Goal: Task Accomplishment & Management: Use online tool/utility

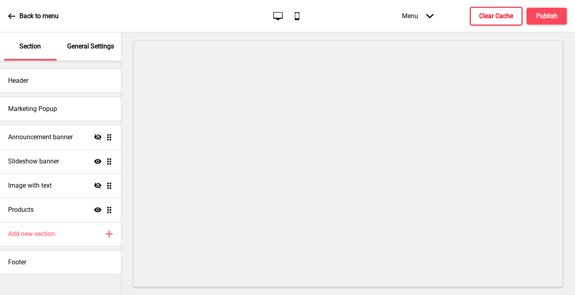
click at [489, 19] on h4 "Clear Cache" at bounding box center [496, 16] width 34 height 9
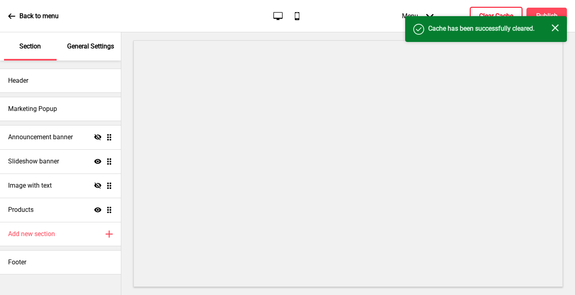
click at [556, 26] on rect at bounding box center [554, 27] width 7 height 7
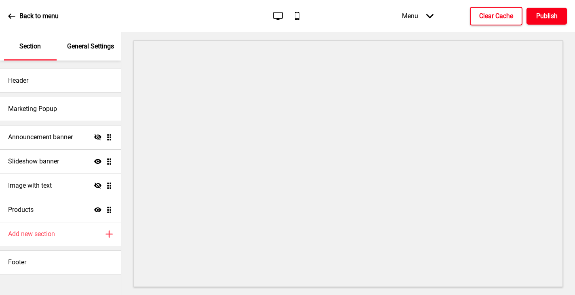
click at [552, 15] on h4 "Publish" at bounding box center [546, 16] width 21 height 9
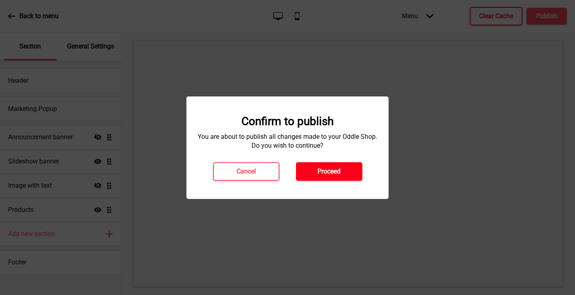
click at [347, 168] on button "Proceed" at bounding box center [329, 171] width 66 height 19
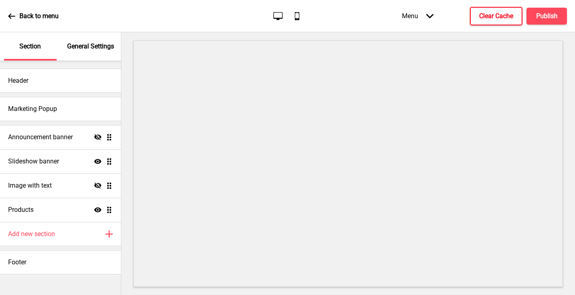
click at [22, 17] on p "Back to menu" at bounding box center [38, 16] width 39 height 9
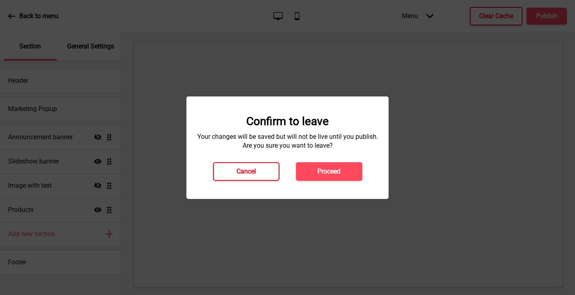
click at [259, 170] on button "Cancel" at bounding box center [246, 171] width 66 height 19
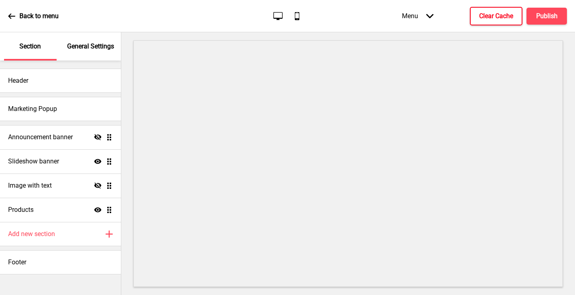
click at [479, 14] on h4 "Clear Cache" at bounding box center [496, 16] width 34 height 9
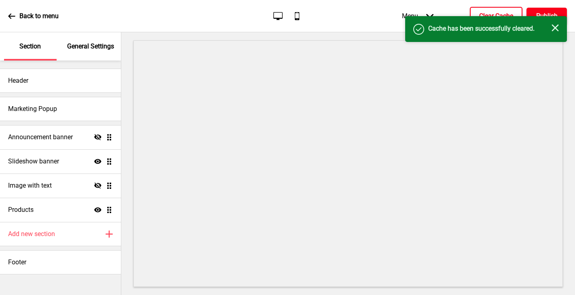
click at [538, 12] on h4 "Publish" at bounding box center [546, 16] width 21 height 9
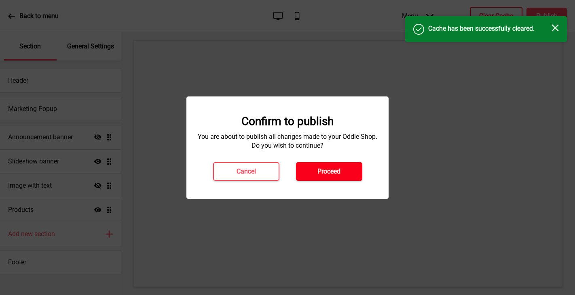
click at [345, 166] on button "Proceed" at bounding box center [329, 171] width 66 height 19
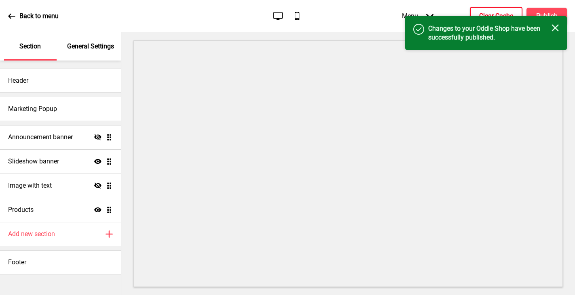
click at [35, 13] on p "Back to menu" at bounding box center [38, 16] width 39 height 9
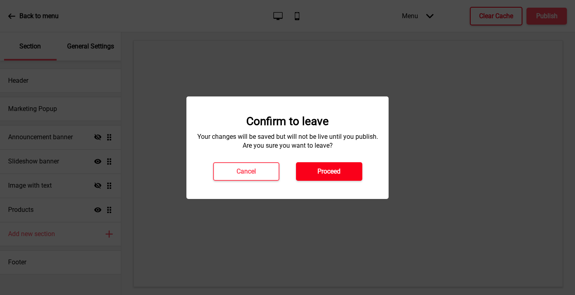
click at [311, 173] on button "Proceed" at bounding box center [329, 171] width 66 height 19
